Goal: Information Seeking & Learning: Find specific page/section

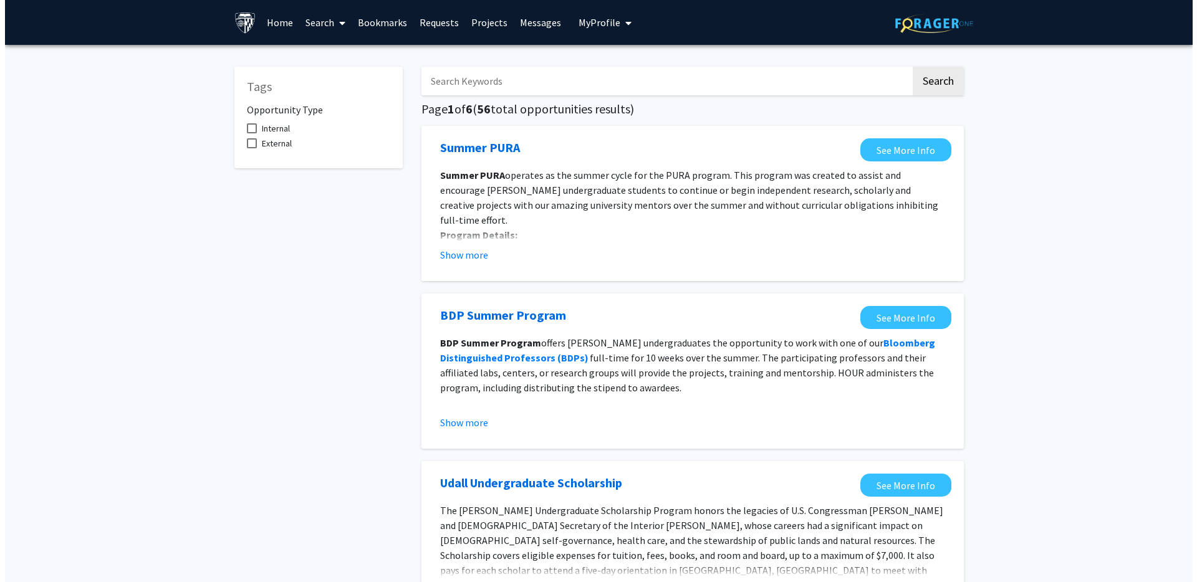
scroll to position [2, 0]
click at [505, 77] on input "Search Keywords" at bounding box center [660, 81] width 489 height 29
type input "[PERSON_NAME]"
click at [908, 67] on button "Search" at bounding box center [933, 81] width 51 height 29
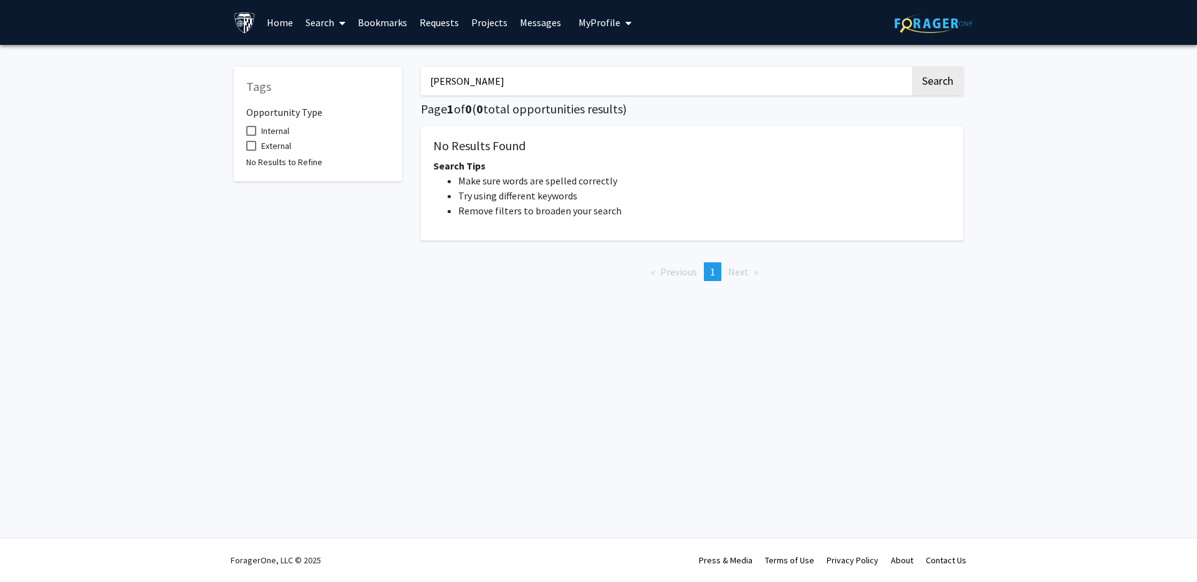
click at [334, 22] on span at bounding box center [339, 23] width 11 height 44
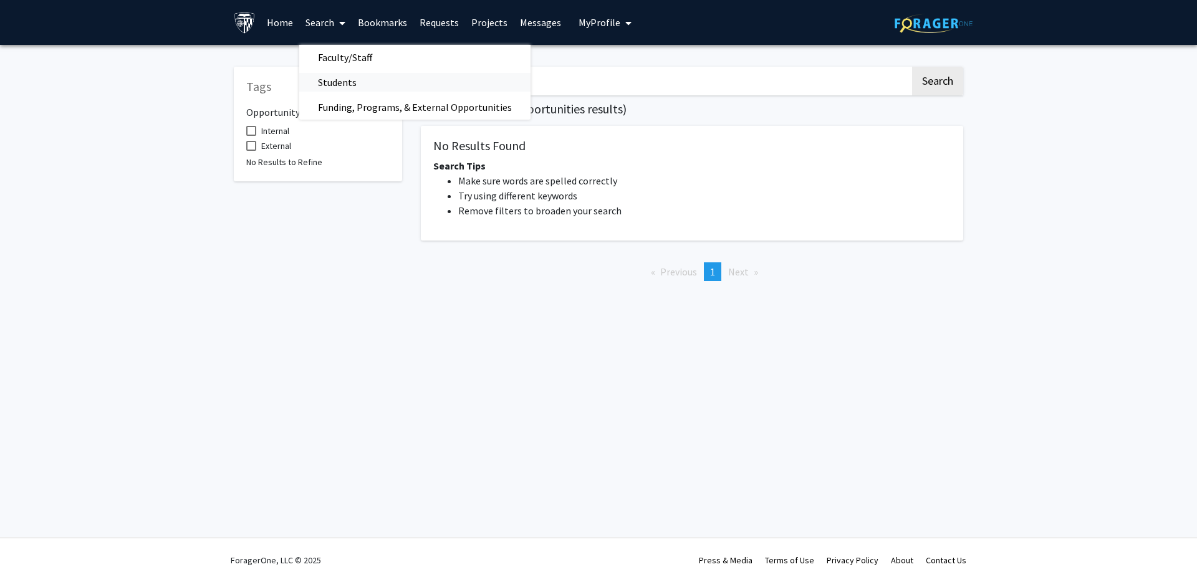
click at [333, 79] on span "Students" at bounding box center [337, 82] width 76 height 25
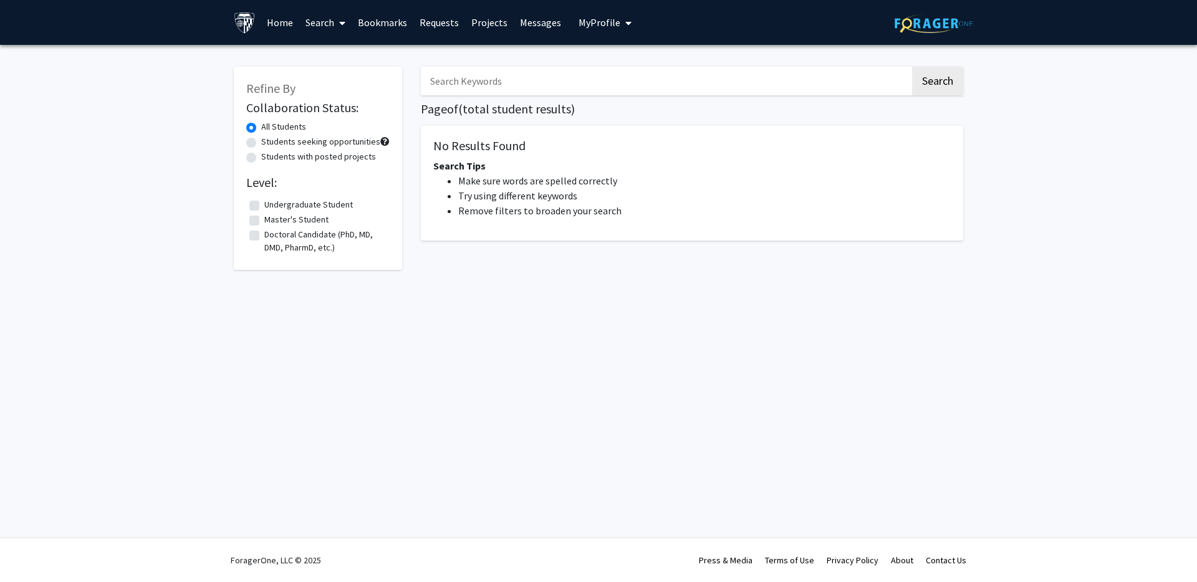
click at [518, 89] on input "Search Keywords" at bounding box center [665, 81] width 489 height 29
type input "[PERSON_NAME]"
click at [912, 67] on button "Search" at bounding box center [937, 81] width 51 height 29
click at [922, 87] on button "Search" at bounding box center [937, 81] width 51 height 29
click at [264, 220] on label "Master's Student" at bounding box center [296, 219] width 64 height 13
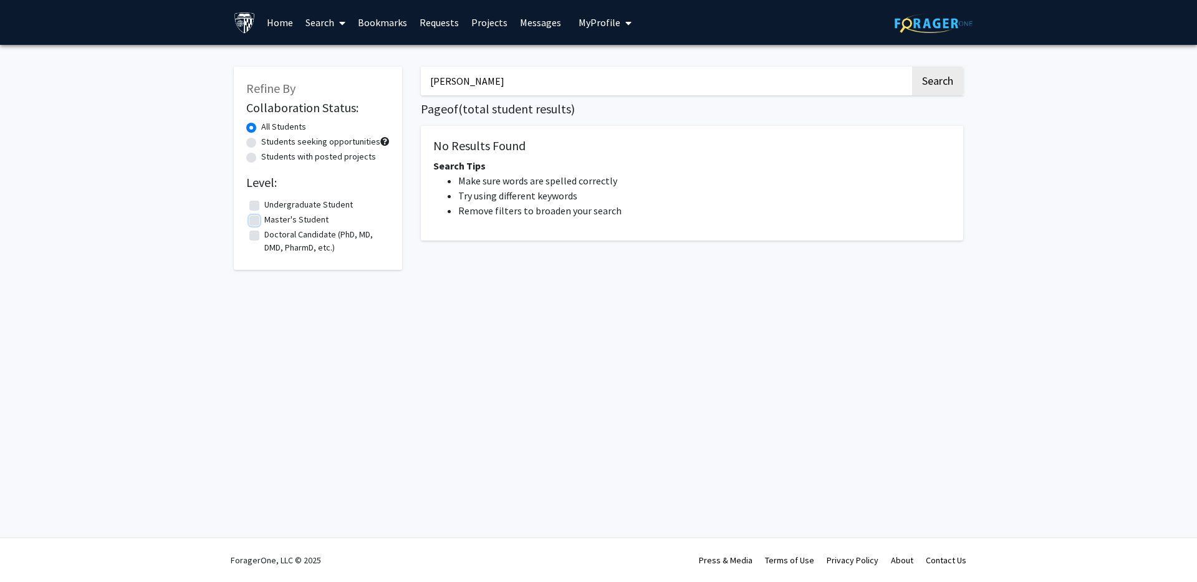
click at [264, 220] on input "Master's Student" at bounding box center [268, 217] width 8 height 8
checkbox input "true"
click at [333, 22] on link "Search" at bounding box center [325, 23] width 52 height 44
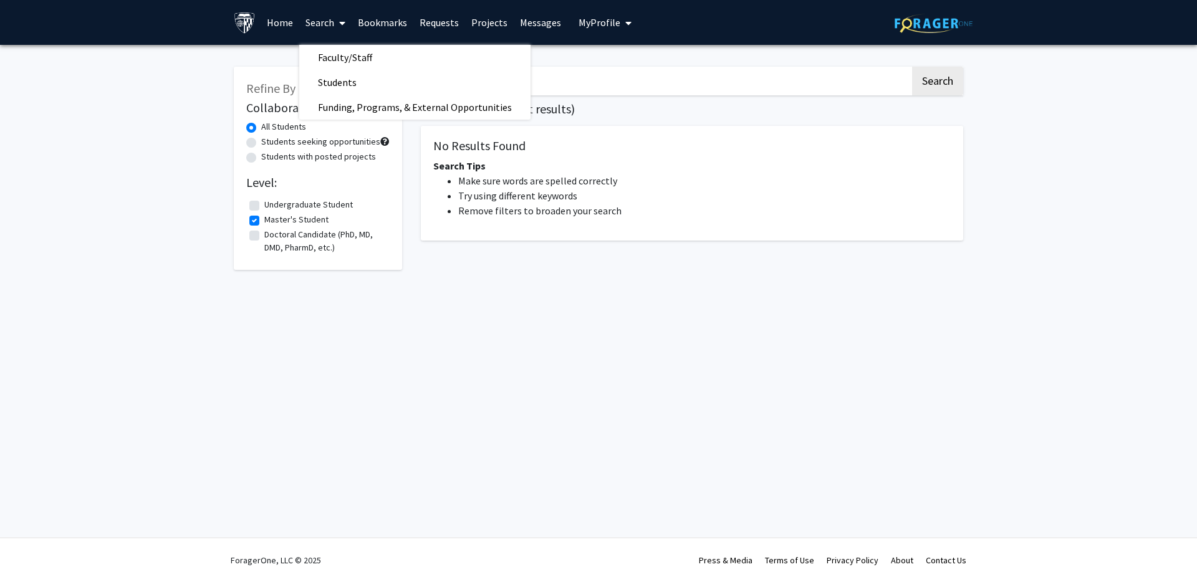
click at [274, 17] on link "Home" at bounding box center [280, 23] width 39 height 44
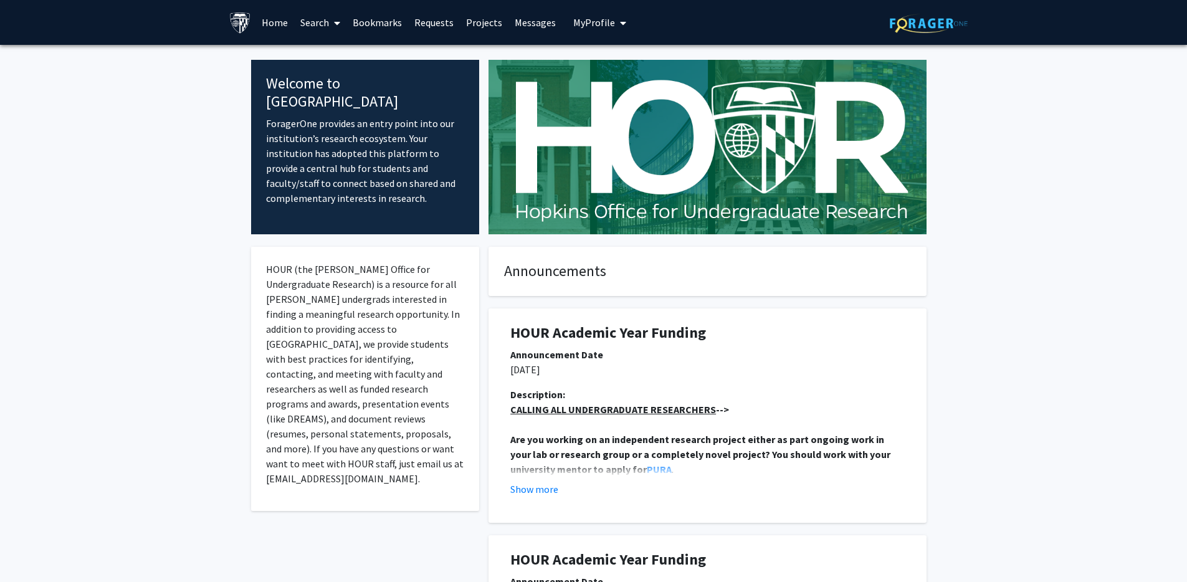
click at [466, 20] on link "Projects" at bounding box center [484, 23] width 49 height 44
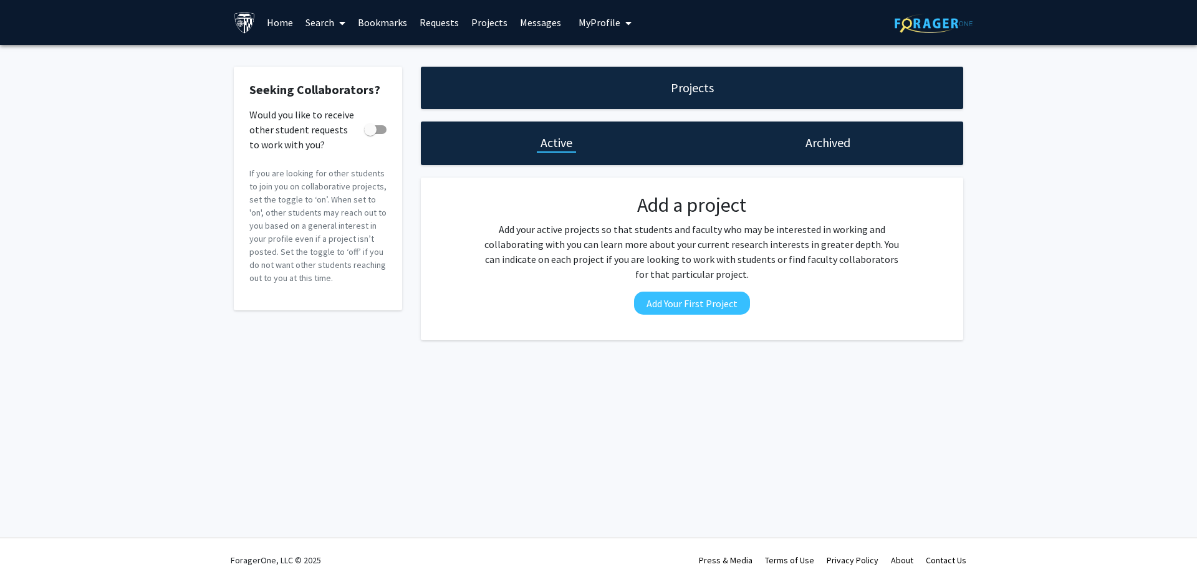
click at [549, 21] on link "Messages" at bounding box center [541, 23] width 54 height 44
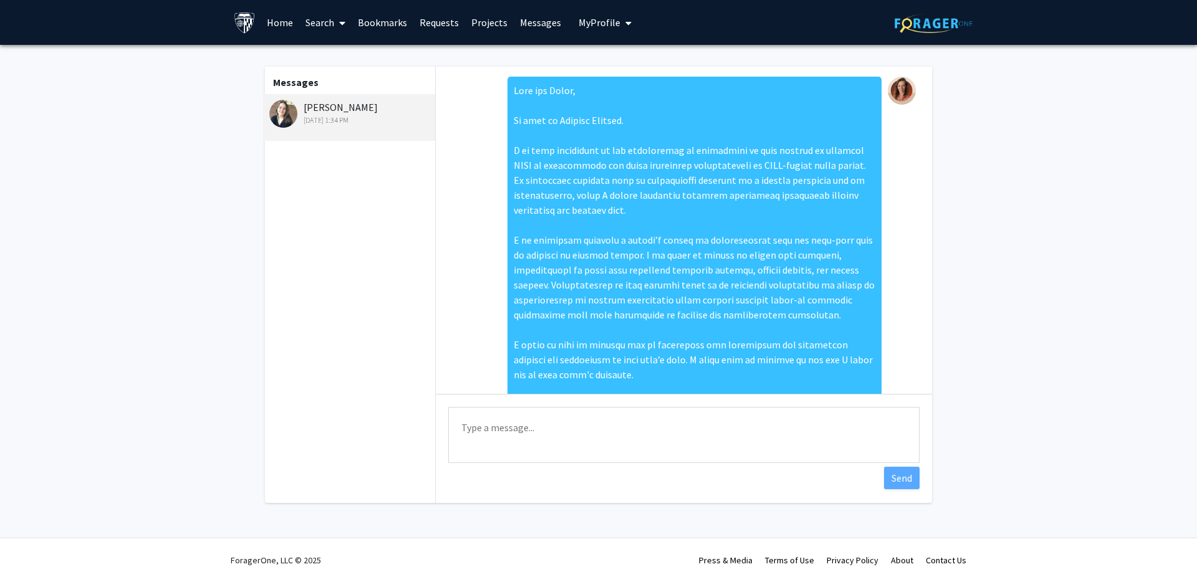
scroll to position [87, 0]
